Goal: Task Accomplishment & Management: Manage account settings

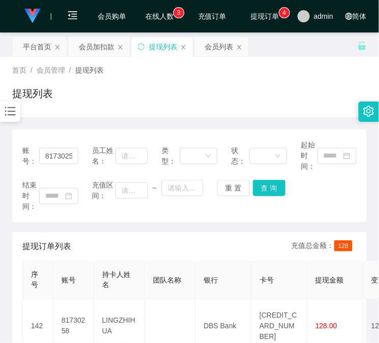
click at [95, 49] on div "会员加扣款" at bounding box center [97, 46] width 36 height 19
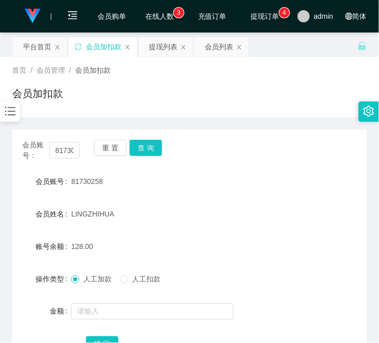
click at [64, 141] on div "会员账号： 81730258" at bounding box center [50, 150] width 57 height 21
click at [64, 150] on input "81730258" at bounding box center [64, 150] width 30 height 16
click at [66, 150] on input "81730258" at bounding box center [64, 150] width 30 height 16
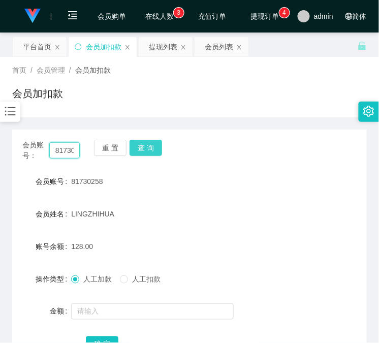
scroll to position [0, 13]
click at [148, 150] on button "查 询" at bounding box center [145, 148] width 32 height 16
click at [148, 150] on div "重 置 查 询" at bounding box center [122, 150] width 57 height 21
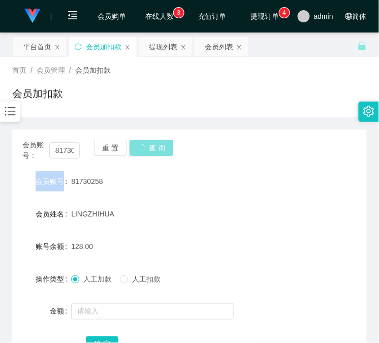
click at [148, 150] on div "重 置 查 询" at bounding box center [122, 150] width 57 height 21
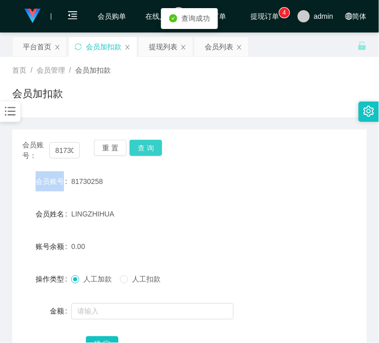
click at [147, 146] on button "查 询" at bounding box center [145, 148] width 32 height 16
click at [146, 145] on div "重 置 查 询" at bounding box center [122, 150] width 57 height 21
click at [153, 46] on div "提现列表" at bounding box center [163, 46] width 28 height 19
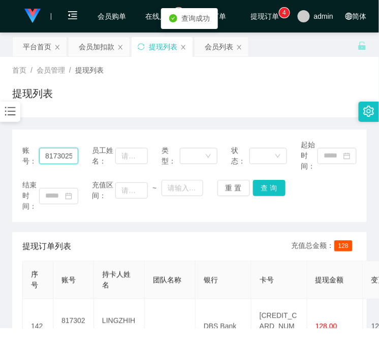
click at [59, 154] on input "81730258" at bounding box center [58, 156] width 39 height 16
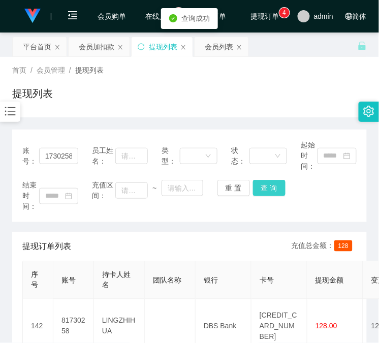
click at [276, 191] on button "查 询" at bounding box center [269, 188] width 32 height 16
click at [276, 191] on div "结束时间： 充值区间： ~ 重 置 查 询" at bounding box center [189, 196] width 334 height 32
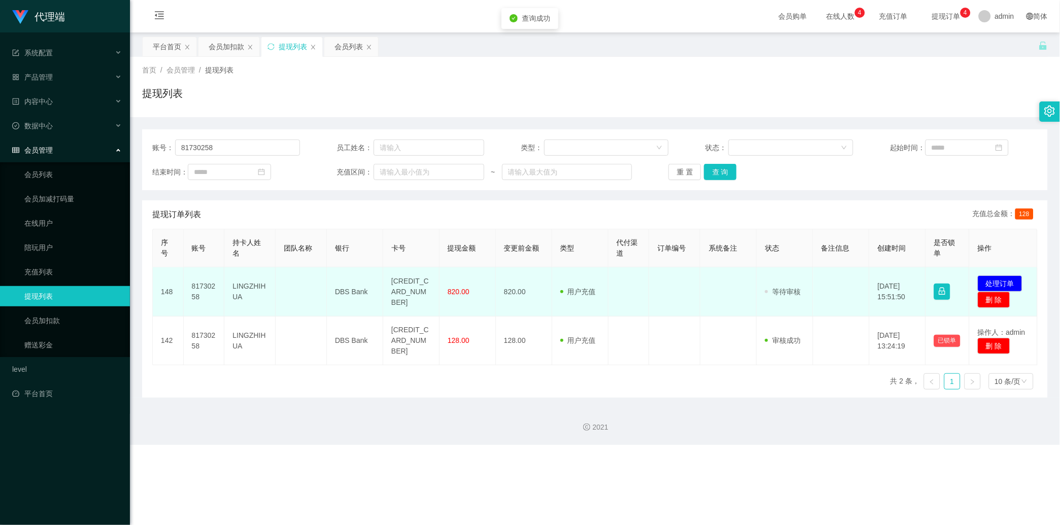
click at [378, 271] on td "[CREDIT_CARD_NUMBER]" at bounding box center [411, 291] width 56 height 49
copy td "[CREDIT_CARD_NUMBER]"
click at [378, 280] on button "处理订单" at bounding box center [1000, 284] width 45 height 16
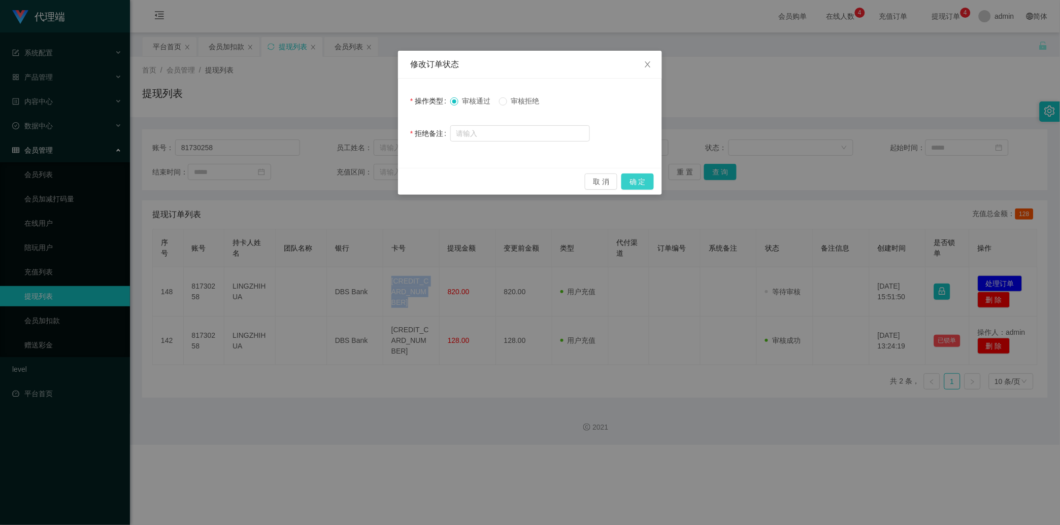
click at [378, 179] on button "确 定" at bounding box center [637, 182] width 32 height 16
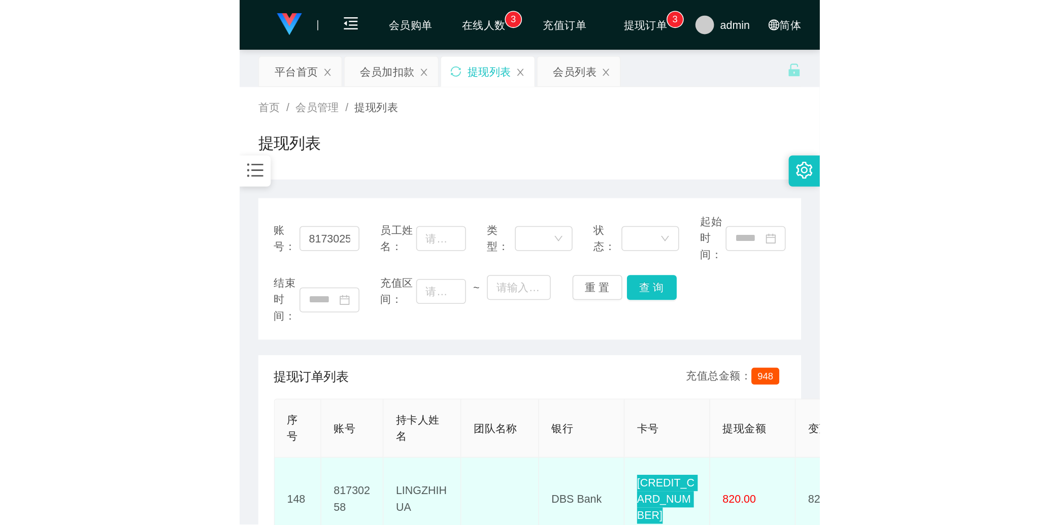
scroll to position [94, 0]
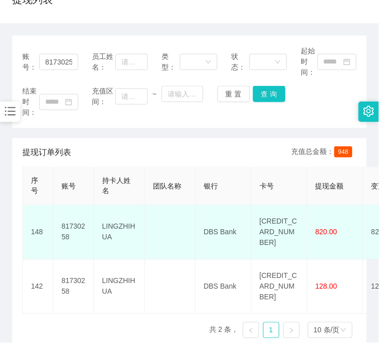
click at [110, 208] on td "LINGZHIHUA" at bounding box center [119, 232] width 51 height 54
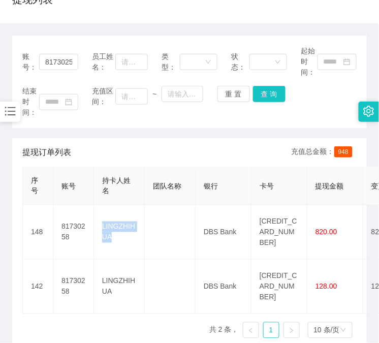
drag, startPoint x: 110, startPoint y: 208, endPoint x: 110, endPoint y: 195, distance: 13.2
click at [110, 208] on td "LINGZHIHUA" at bounding box center [119, 232] width 51 height 54
copy td "LINGZHIHUA"
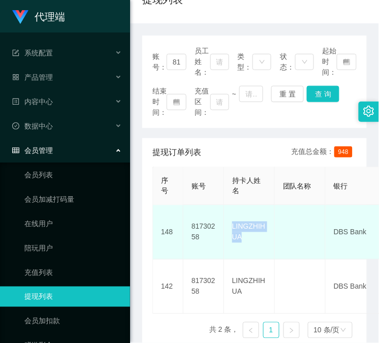
scroll to position [0, 0]
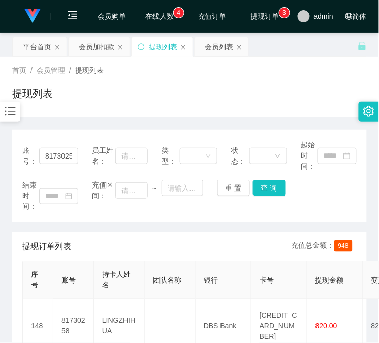
click at [103, 227] on div "账号： 81730258 员工姓名： 类型： 状态： 起始时间： 结束时间： 充值区间： ~ 重 置 查 询 提现订单列表 充值总金额： 948 序号 账号 …" at bounding box center [189, 284] width 354 height 311
click at [61, 157] on input "81730258" at bounding box center [58, 156] width 39 height 16
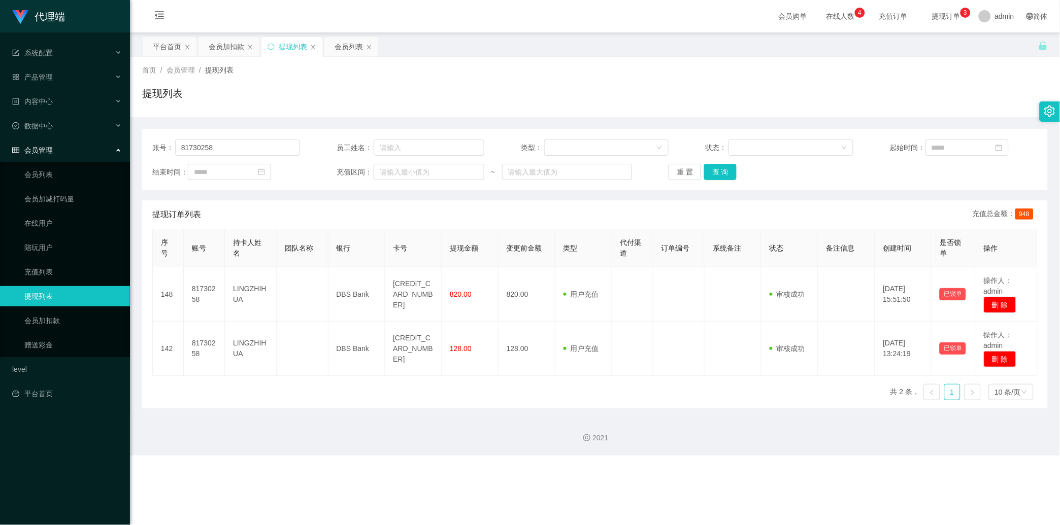
click at [68, 149] on div "会员管理" at bounding box center [65, 150] width 130 height 20
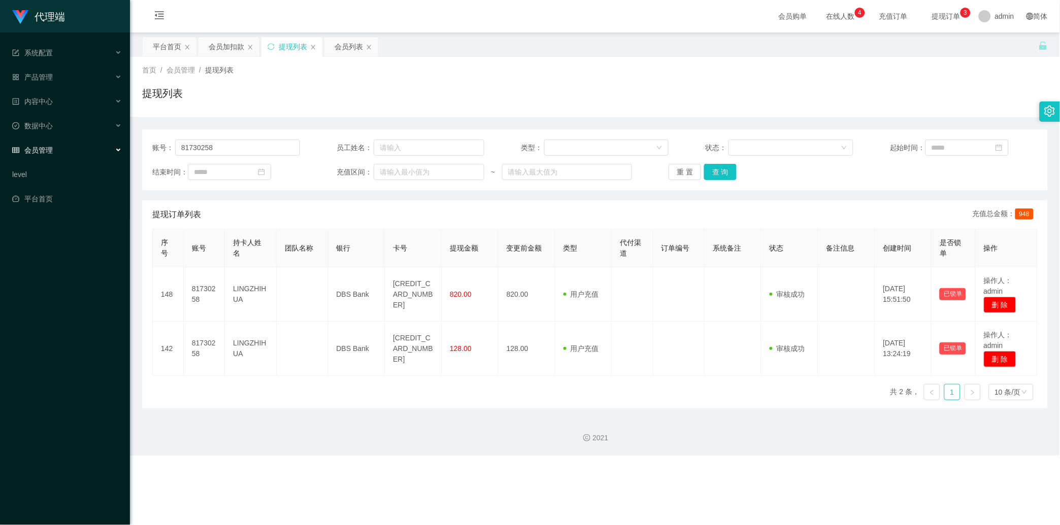
click at [68, 149] on div "会员管理" at bounding box center [65, 150] width 130 height 20
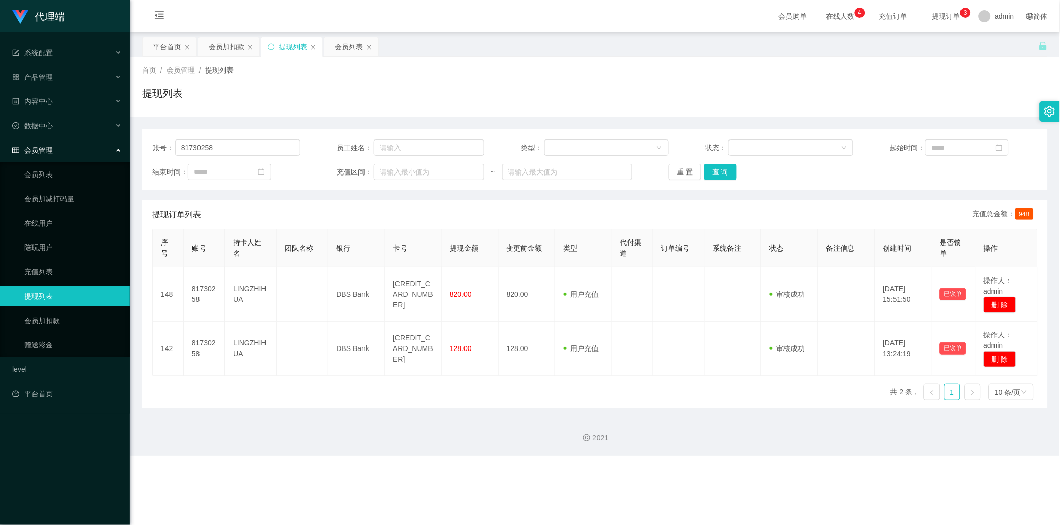
click at [57, 187] on ul "会员列表 会员加减打码量 在线用户 陪玩用户 充值列表 提现列表 会员加扣款 赠送彩金" at bounding box center [65, 259] width 130 height 195
click at [59, 176] on link "会员列表" at bounding box center [72, 174] width 97 height 20
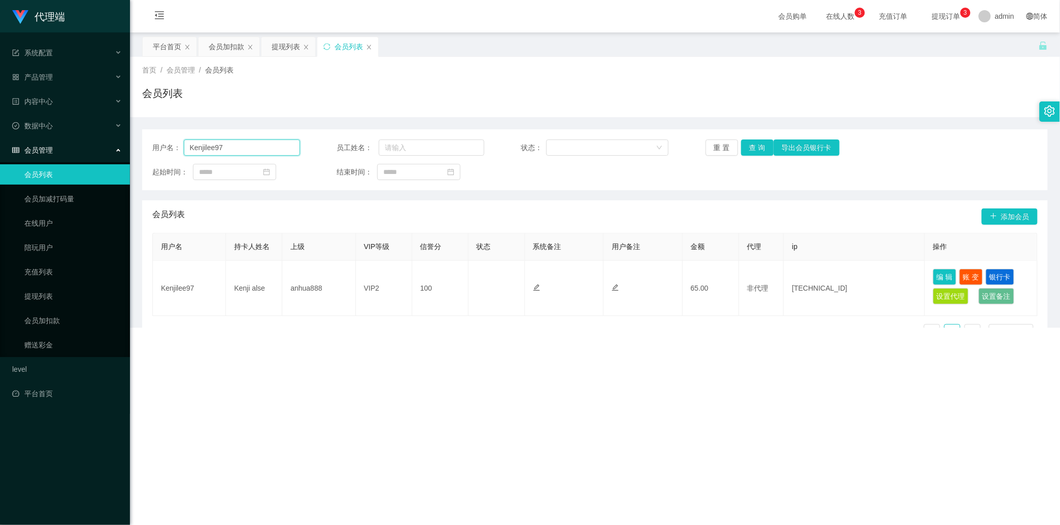
click at [241, 151] on input "Kenjilee97" at bounding box center [242, 148] width 116 height 16
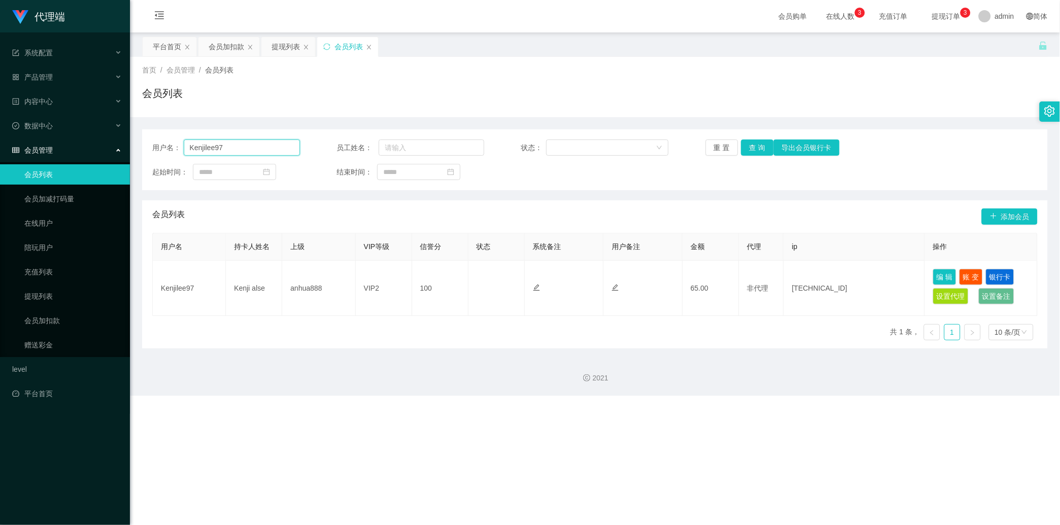
click at [241, 151] on input "Kenjilee97" at bounding box center [242, 148] width 116 height 16
paste input "81730258"
type input "81730258"
click at [378, 148] on button "查 询" at bounding box center [757, 148] width 32 height 16
click at [378, 148] on button "查 询" at bounding box center [763, 148] width 44 height 16
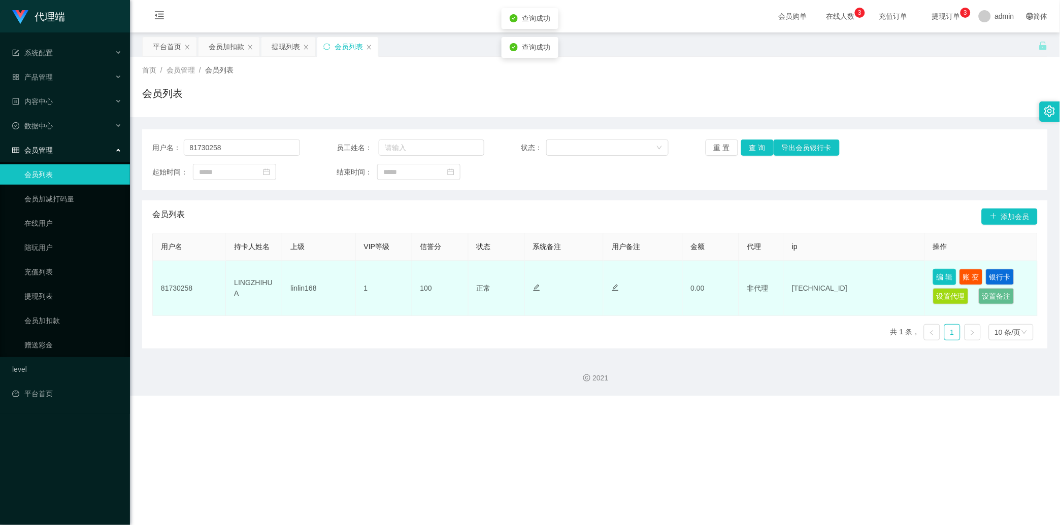
click at [378, 275] on button "编 辑" at bounding box center [944, 277] width 23 height 16
type input "81730258"
type input "LINGZHIHUA"
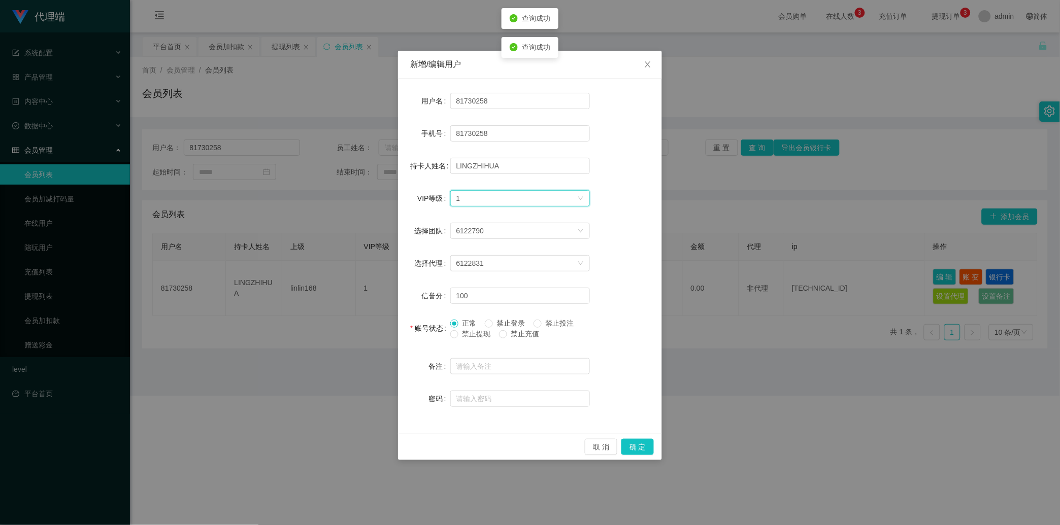
click at [378, 197] on div "选择VIP等级 1" at bounding box center [516, 198] width 121 height 15
click at [378, 202] on div "新增/编辑用户 用户名 81730258 手机号 81730258 持卡人姓名 [PERSON_NAME] VIP等级 选择VIP等级 1 选择团队 6122…" at bounding box center [530, 262] width 1060 height 525
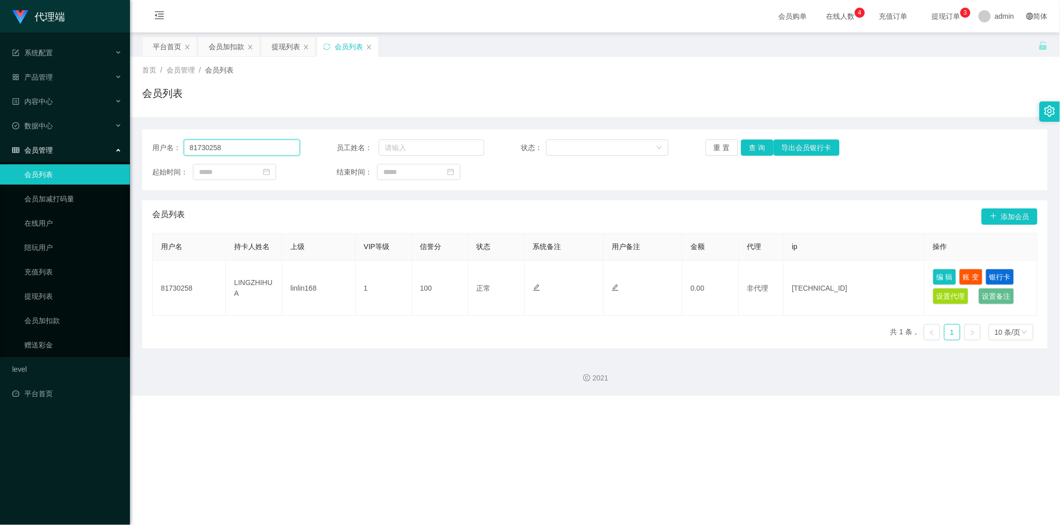
click at [226, 147] on input "81730258" at bounding box center [242, 148] width 116 height 16
drag, startPoint x: 226, startPoint y: 147, endPoint x: 102, endPoint y: 148, distance: 124.3
click at [102, 148] on section "代理端 系统配置 产品管理 内容中心 数据中心 会员管理 会员列表 会员加减打码量 在线用户 陪玩用户 充值列表 提现列表 会员加扣款 赠送彩金 level …" at bounding box center [530, 198] width 1060 height 396
paste input "81730258"
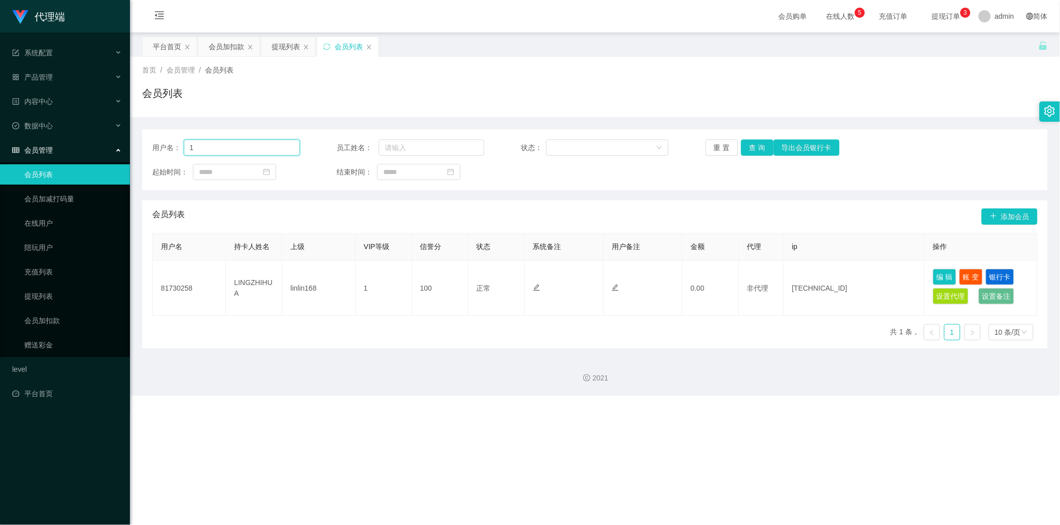
type input "81730258"
click at [235, 144] on input "81730258" at bounding box center [242, 148] width 116 height 16
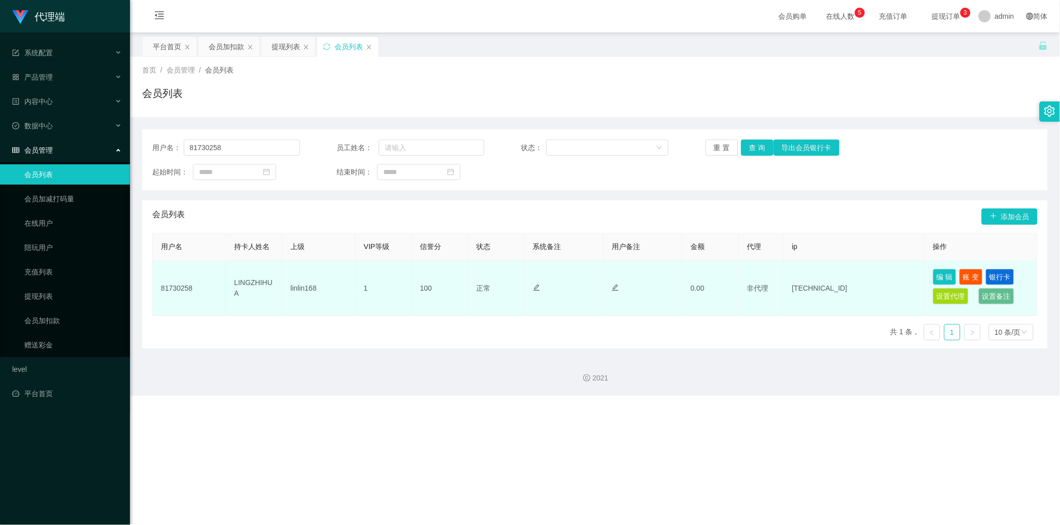
click at [179, 275] on td "81730258" at bounding box center [189, 288] width 73 height 55
click at [175, 286] on td "81730258" at bounding box center [189, 288] width 73 height 55
copy td "81730258"
drag, startPoint x: 175, startPoint y: 286, endPoint x: 235, endPoint y: 288, distance: 59.9
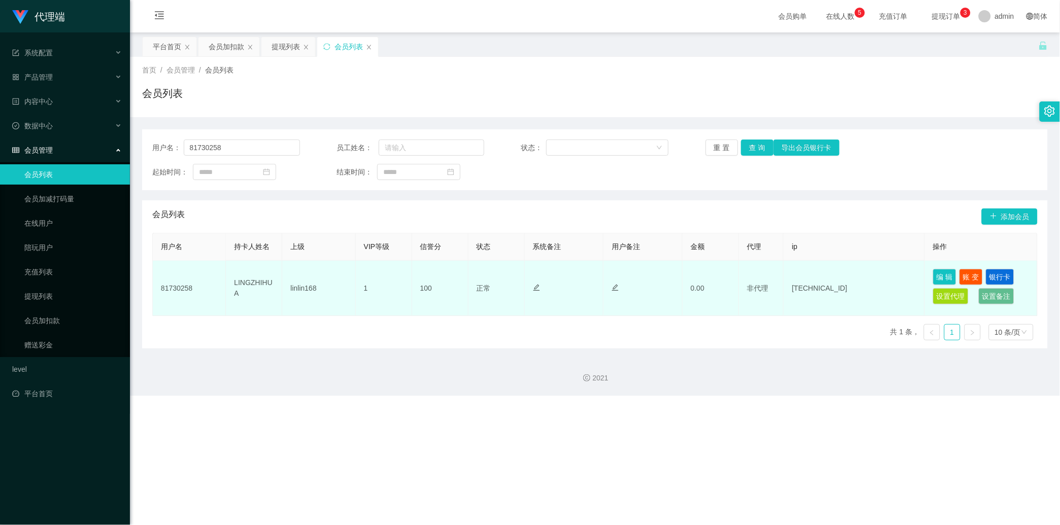
click at [235, 288] on td "LINGZHIHUA" at bounding box center [254, 288] width 56 height 55
click at [180, 286] on td "81730258" at bounding box center [189, 288] width 73 height 55
copy td "81730258"
click at [378, 269] on button "编 辑" at bounding box center [944, 277] width 23 height 16
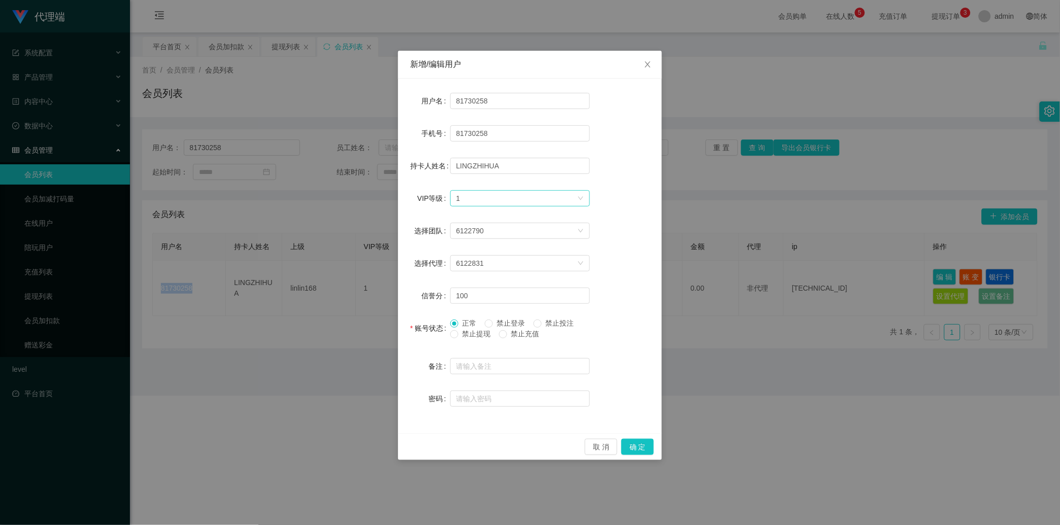
click at [378, 194] on div "选择VIP等级 1" at bounding box center [516, 198] width 121 height 15
click at [378, 237] on li "VIP2" at bounding box center [520, 234] width 140 height 16
click at [378, 342] on button "确 定" at bounding box center [637, 447] width 32 height 16
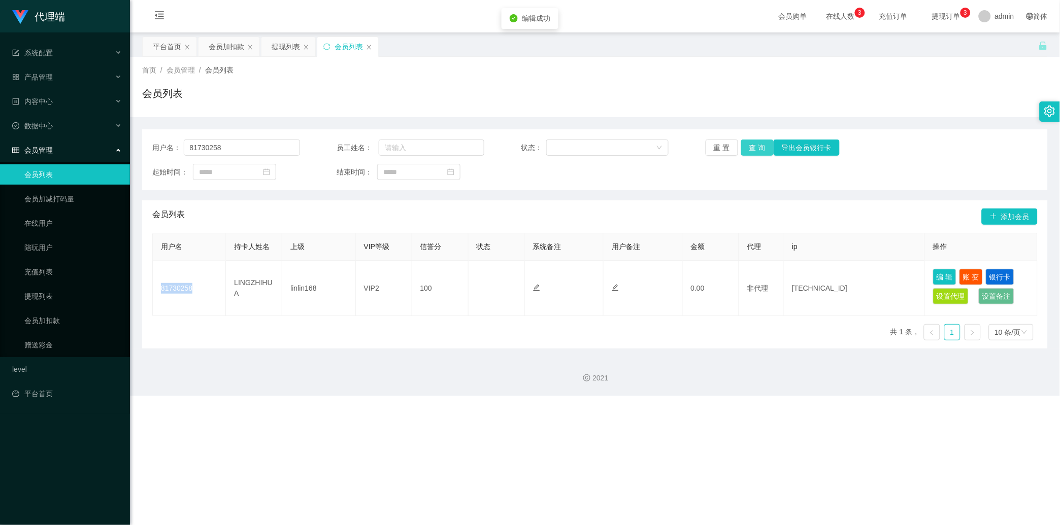
click at [378, 151] on button "查 询" at bounding box center [757, 148] width 32 height 16
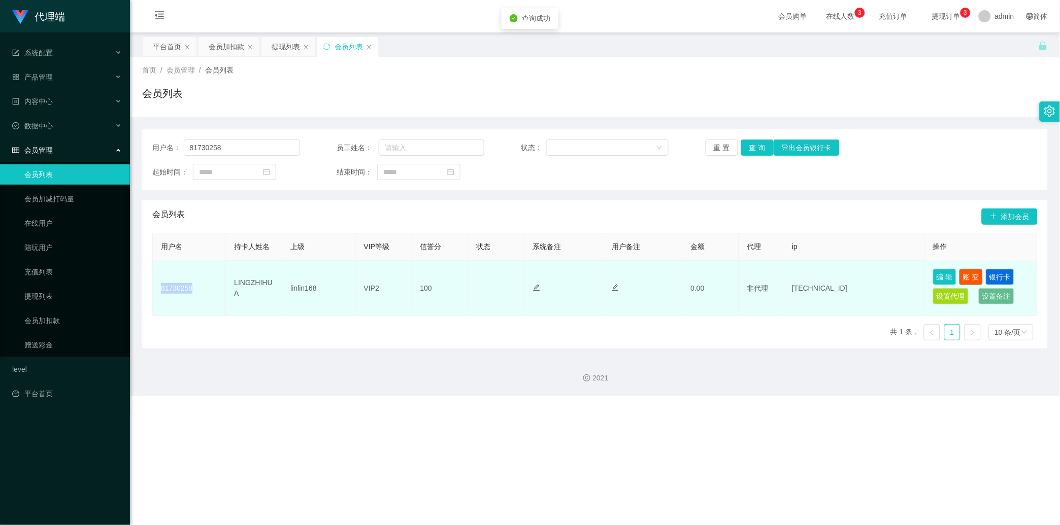
click at [378, 275] on button "账 变" at bounding box center [970, 277] width 23 height 16
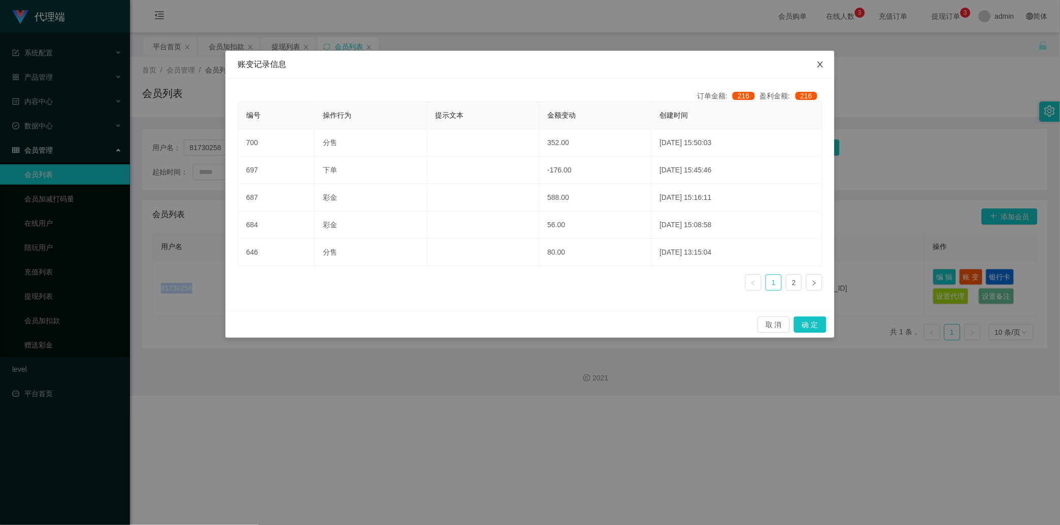
click at [378, 65] on icon "图标: close" at bounding box center [820, 64] width 8 height 8
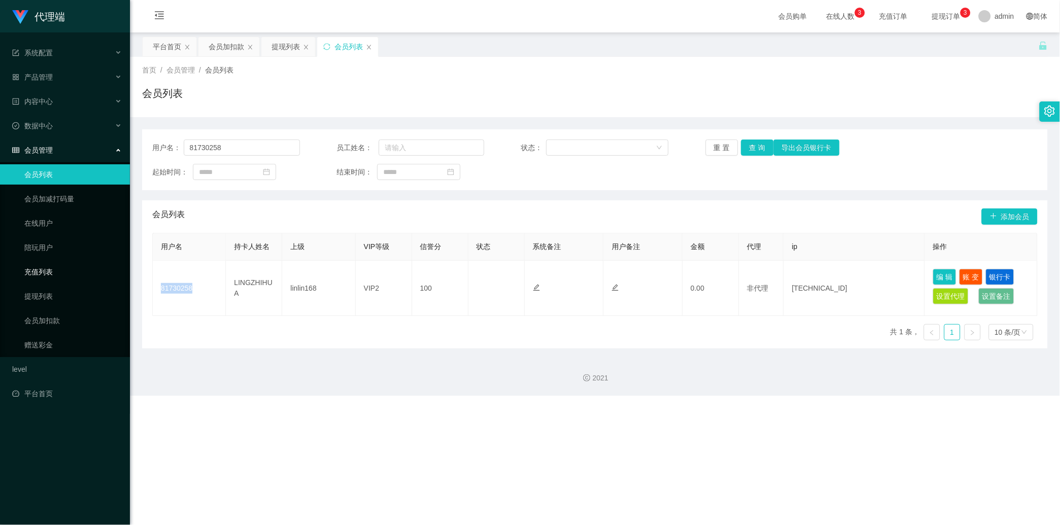
click at [81, 275] on link "充值列表" at bounding box center [72, 272] width 97 height 20
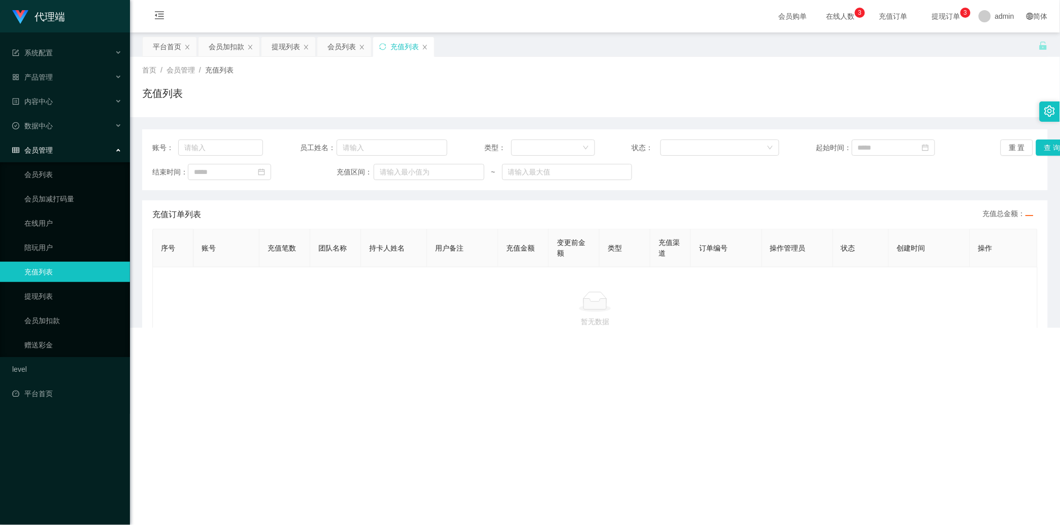
click at [85, 265] on link "充值列表" at bounding box center [72, 272] width 97 height 20
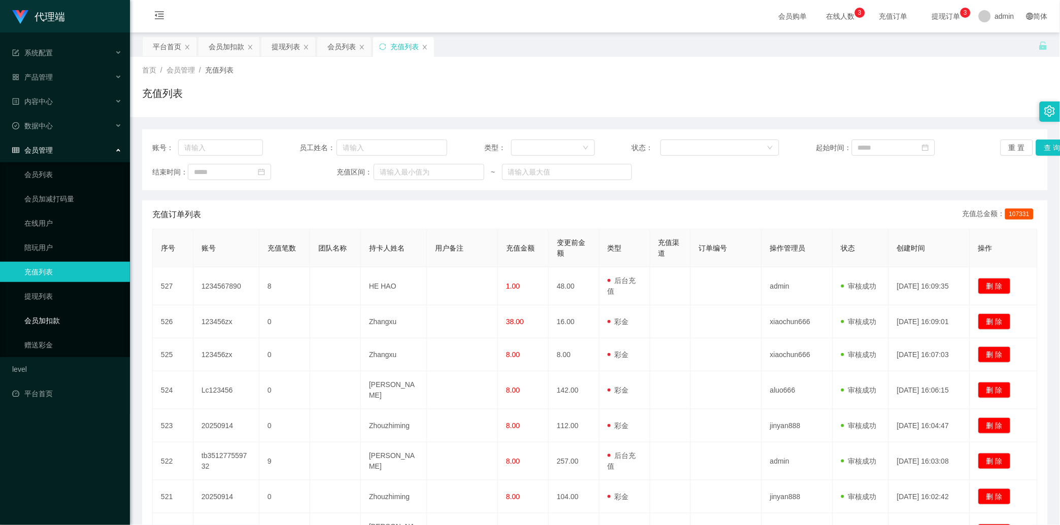
click at [92, 313] on link "会员加扣款" at bounding box center [72, 321] width 97 height 20
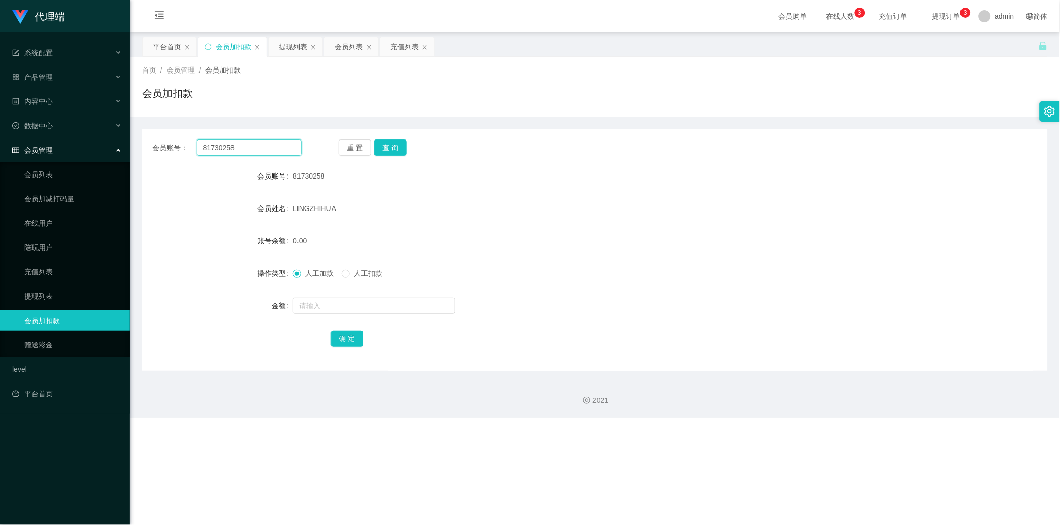
click at [254, 144] on input "81730258" at bounding box center [249, 148] width 105 height 16
click at [378, 151] on button "查 询" at bounding box center [390, 148] width 32 height 16
click at [378, 151] on div "重 置 查 询" at bounding box center [413, 148] width 149 height 16
click at [334, 313] on input "text" at bounding box center [374, 306] width 162 height 16
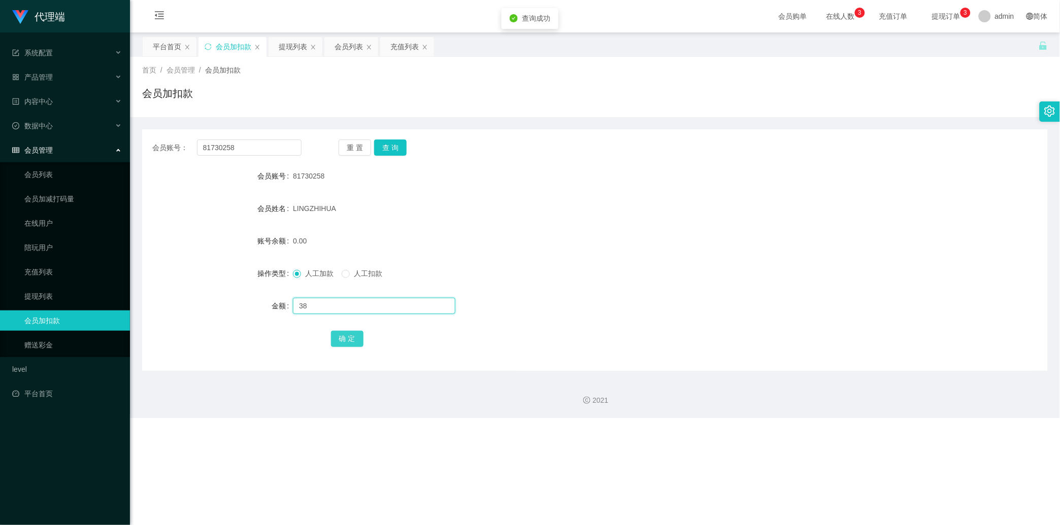
type input "38"
click at [340, 339] on button "确 定" at bounding box center [347, 339] width 32 height 16
click at [378, 154] on button "查 询" at bounding box center [390, 148] width 32 height 16
click at [378, 154] on div "重 置 查 询" at bounding box center [413, 148] width 149 height 16
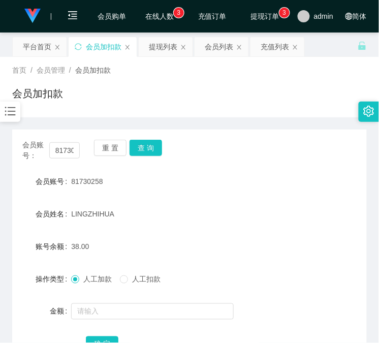
click at [228, 181] on div "81730258" at bounding box center [174, 181] width 207 height 20
click at [163, 49] on div "提现列表" at bounding box center [163, 46] width 28 height 19
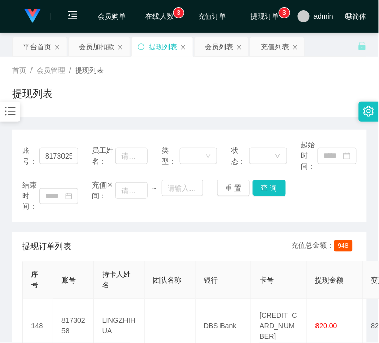
click at [293, 113] on div "首页 / 会员管理 / 提现列表 / 提现列表" at bounding box center [189, 87] width 379 height 60
click at [280, 184] on button "查 询" at bounding box center [269, 188] width 32 height 16
click at [280, 184] on div "结束时间： 充值区间： ~ 重 置 查 询" at bounding box center [189, 196] width 334 height 32
